Goal: Feedback & Contribution: Submit feedback/report problem

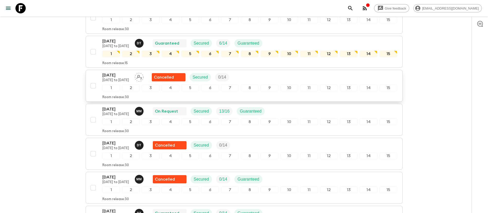
scroll to position [231, 0]
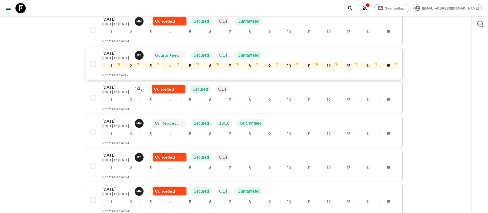
click at [114, 52] on p "[DATE]" at bounding box center [116, 53] width 28 height 6
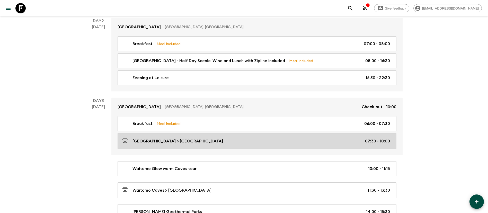
scroll to position [193, 0]
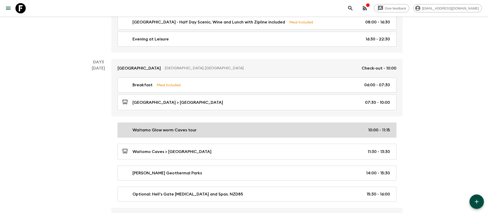
click at [298, 130] on div "Waitamo Glow worm Caves tour 10:00 - 11:15" at bounding box center [256, 130] width 268 height 6
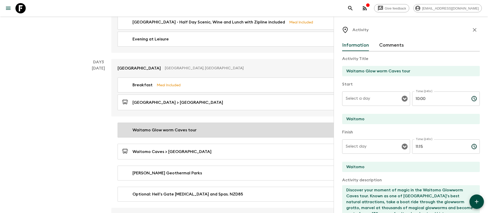
type input "Day 3"
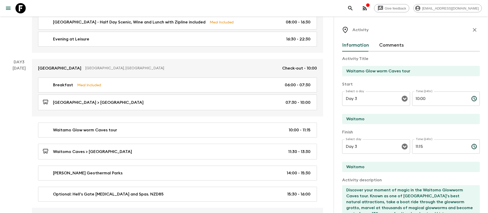
click at [434, 98] on input "10:00" at bounding box center [439, 98] width 55 height 14
click at [471, 29] on icon "button" at bounding box center [474, 30] width 6 height 6
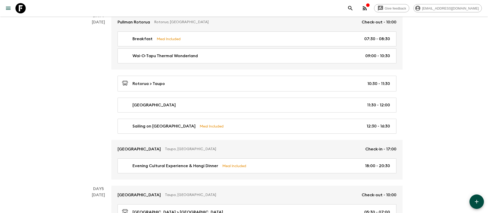
scroll to position [424, 0]
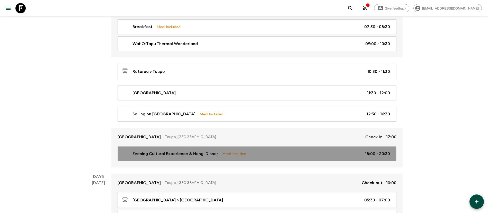
click at [351, 154] on div "Evening Cultural Experience & Hangi Dinner Meal Included 18:00 - 20:30" at bounding box center [256, 153] width 268 height 6
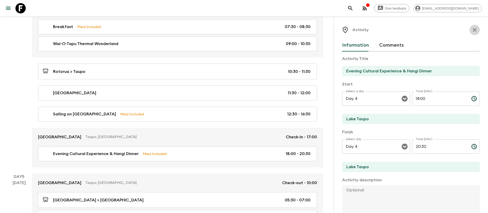
click at [471, 30] on icon "button" at bounding box center [474, 30] width 6 height 6
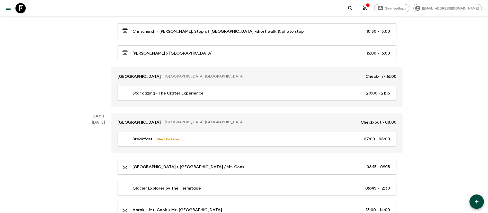
scroll to position [1272, 0]
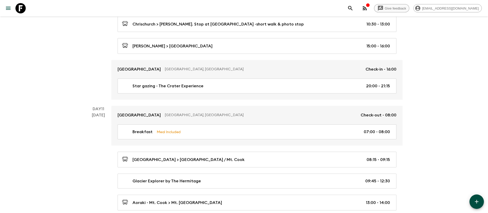
click at [409, 7] on span "Give feedback" at bounding box center [395, 8] width 27 height 4
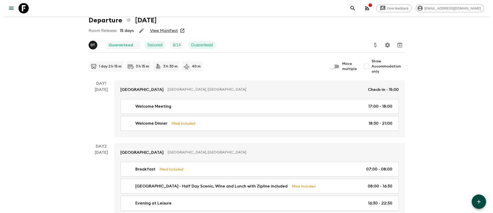
scroll to position [0, 0]
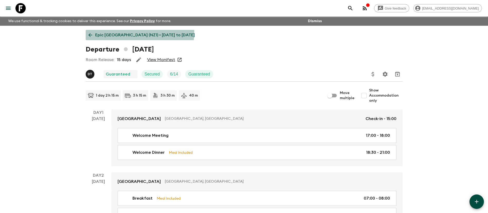
click at [139, 33] on p "Epic [GEOGRAPHIC_DATA] (NZ1) • [DATE] to [DATE]" at bounding box center [144, 35] width 99 height 6
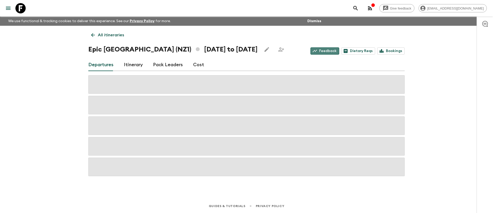
click at [330, 52] on link "Feedback" at bounding box center [325, 50] width 29 height 7
